Goal: Find specific page/section: Find specific page/section

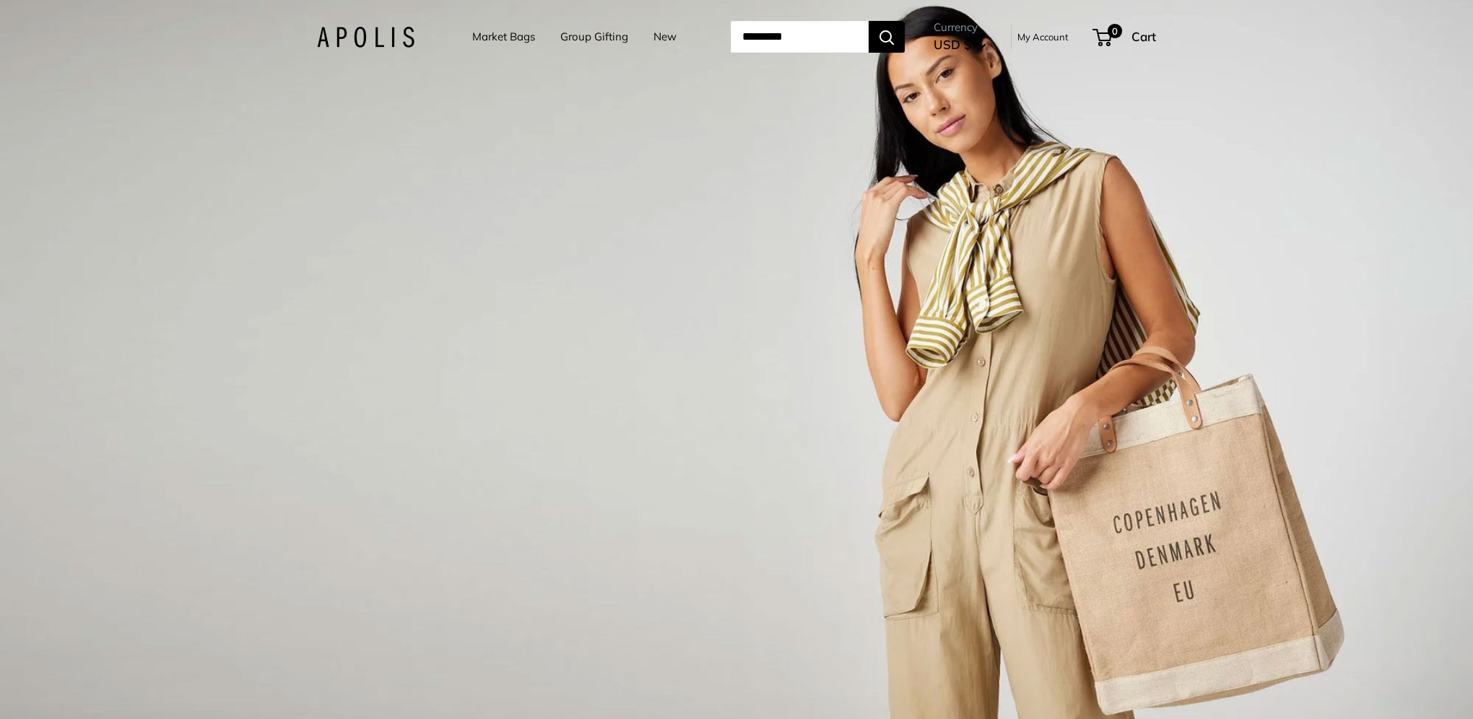
click at [573, 35] on link "Group Gifting" at bounding box center [594, 37] width 68 height 20
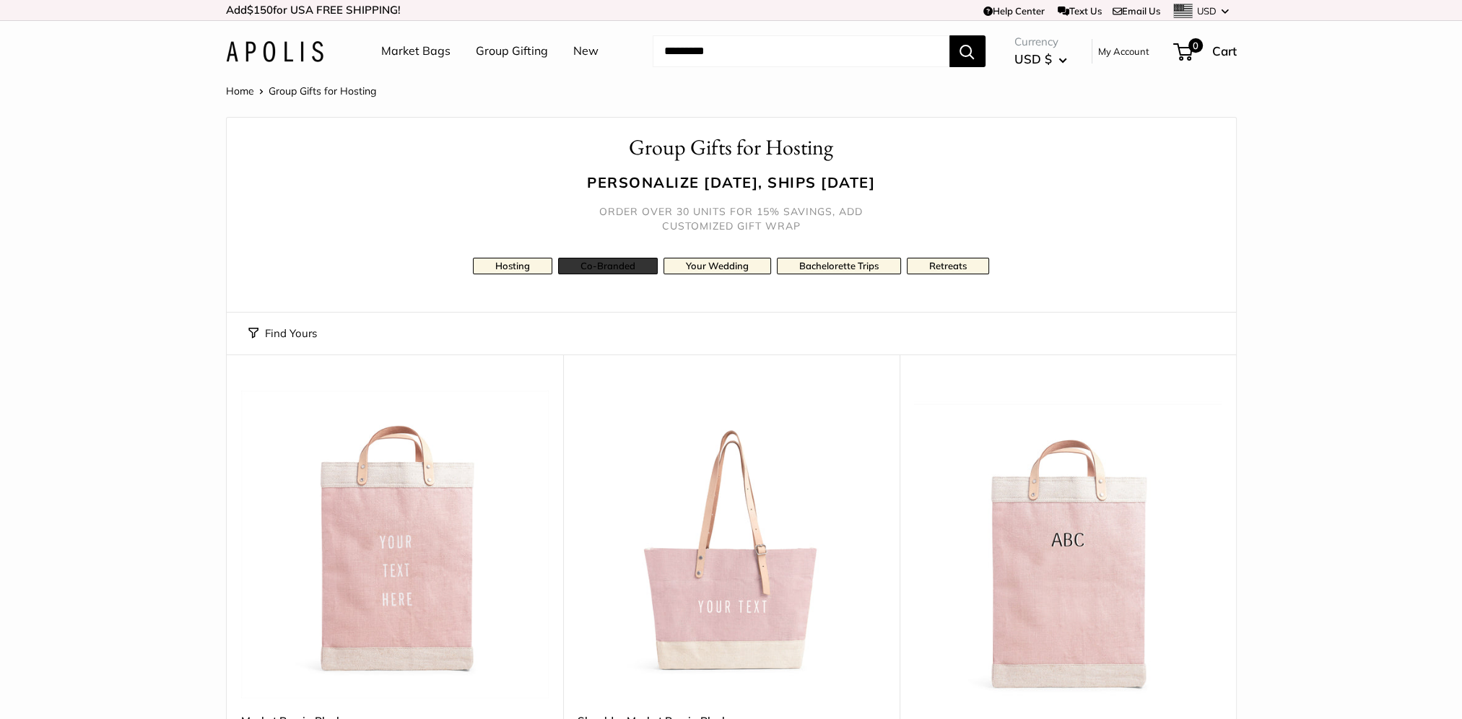
click at [601, 269] on link "Co-Branded" at bounding box center [608, 266] width 100 height 17
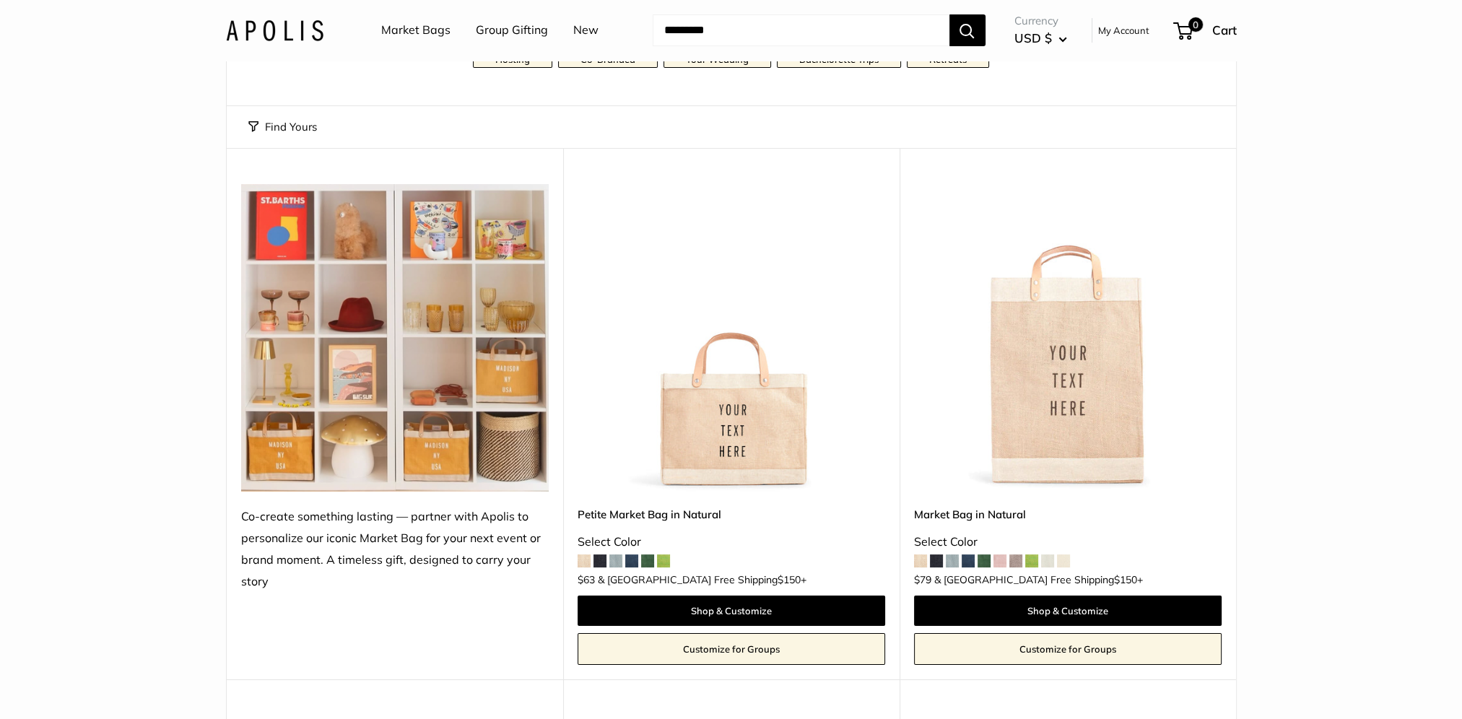
scroll to position [217, 0]
